Goal: Task Accomplishment & Management: Use online tool/utility

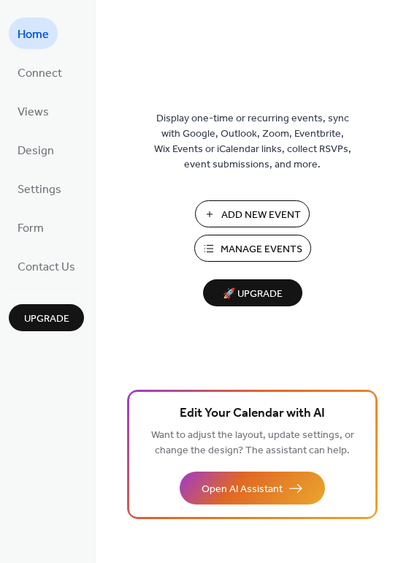
click at [253, 248] on span "Manage Events" at bounding box center [262, 249] width 82 height 15
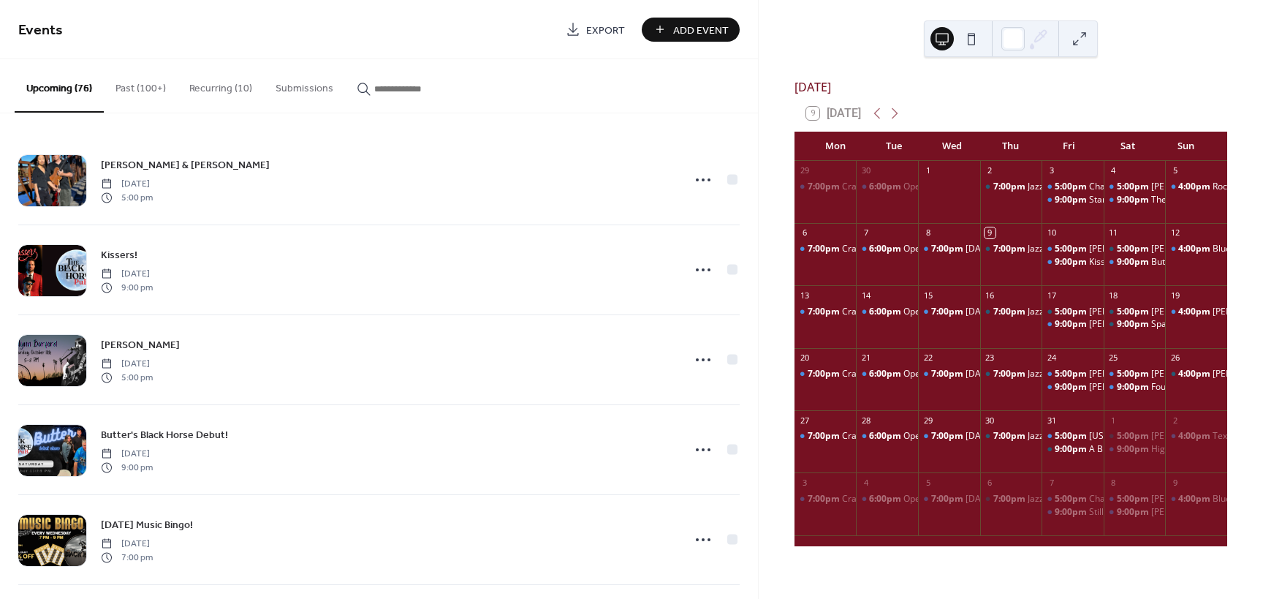
click at [397, 86] on input "button" at bounding box center [418, 88] width 88 height 15
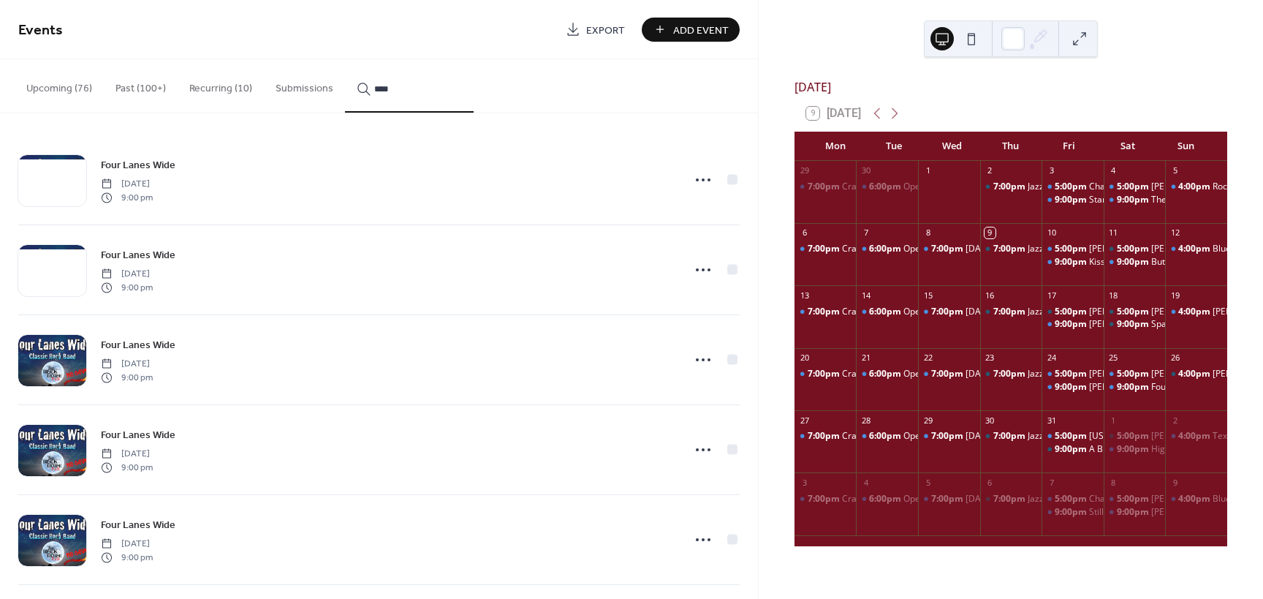
scroll to position [97, 0]
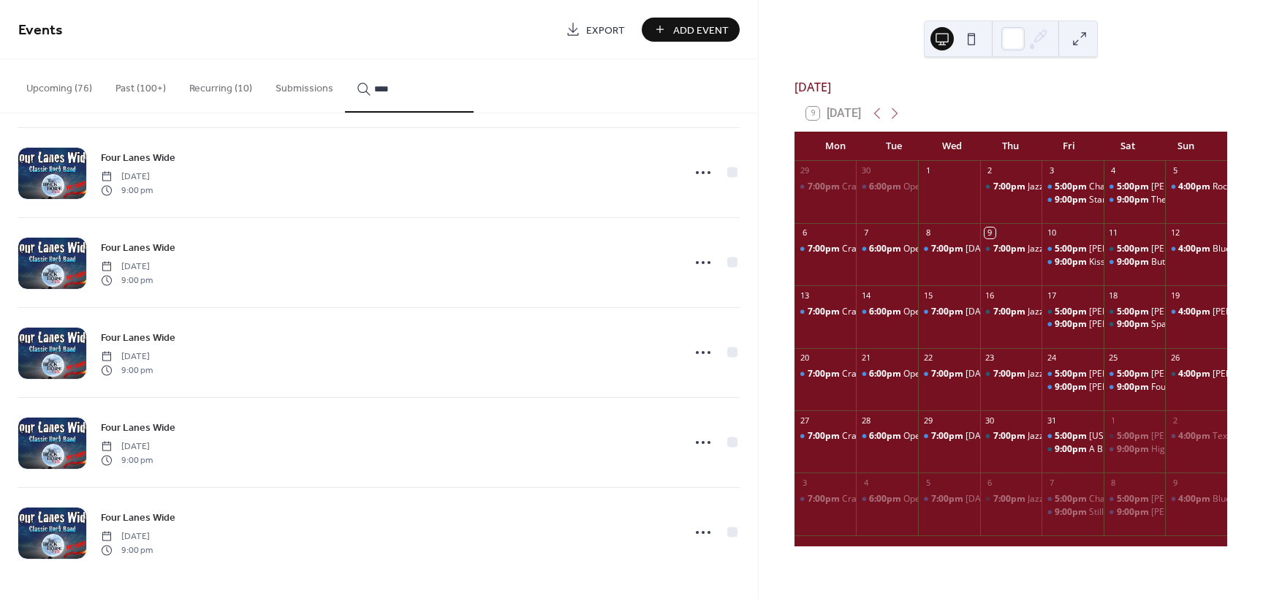
type input "****"
